Goal: Obtain resource: Download file/media

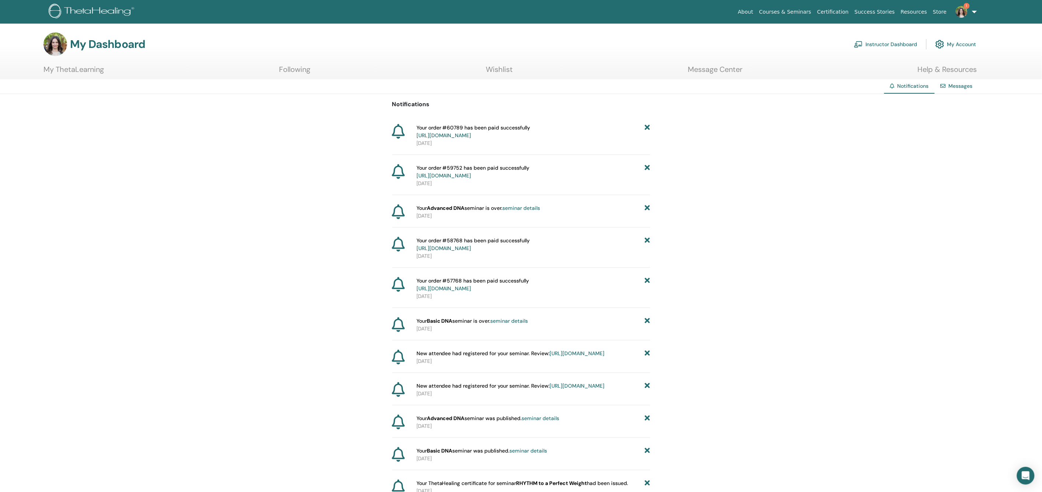
click at [882, 42] on link "Instructor Dashboard" at bounding box center [885, 44] width 63 height 16
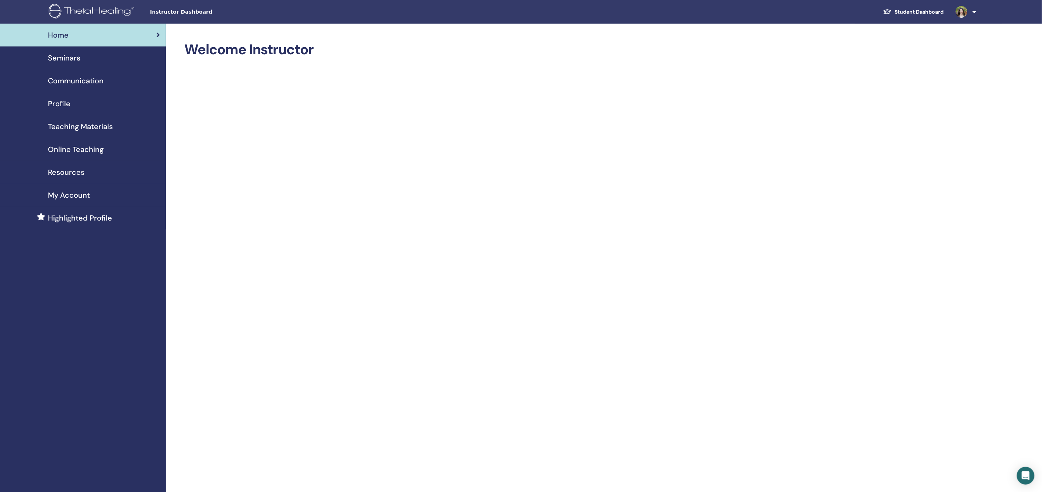
click at [921, 11] on link "Student Dashboard" at bounding box center [913, 12] width 73 height 14
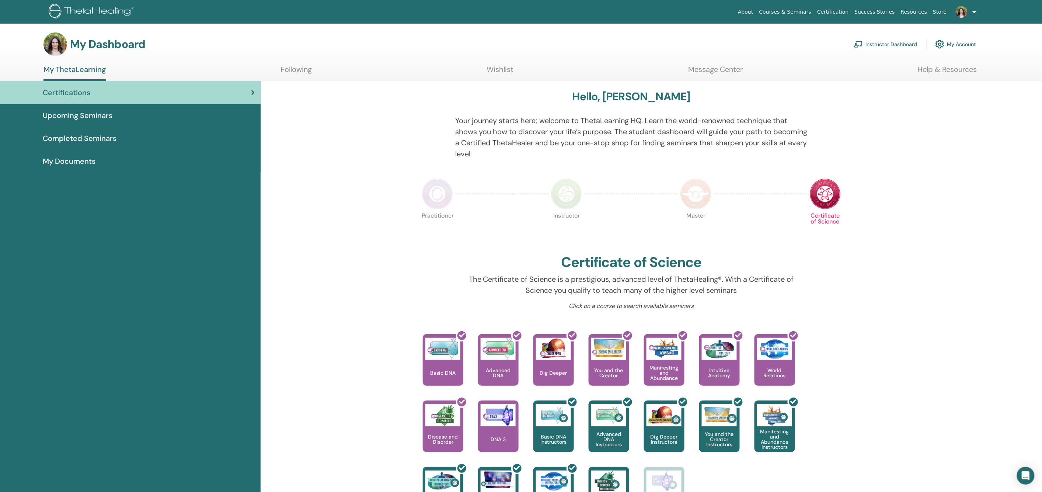
click at [73, 158] on span "My Documents" at bounding box center [69, 161] width 53 height 11
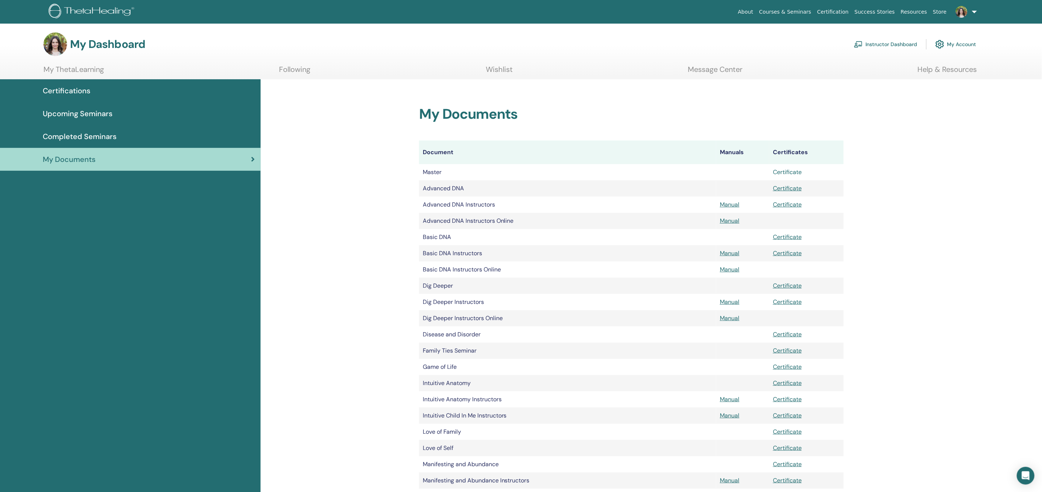
click at [793, 171] on link "Certificate" at bounding box center [787, 172] width 29 height 8
